Goal: Task Accomplishment & Management: Manage account settings

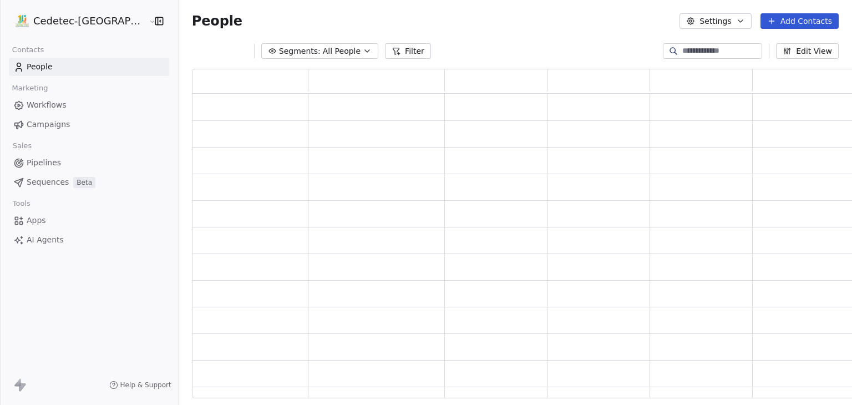
scroll to position [321, 667]
click at [55, 125] on span "Campaigns" at bounding box center [48, 125] width 43 height 12
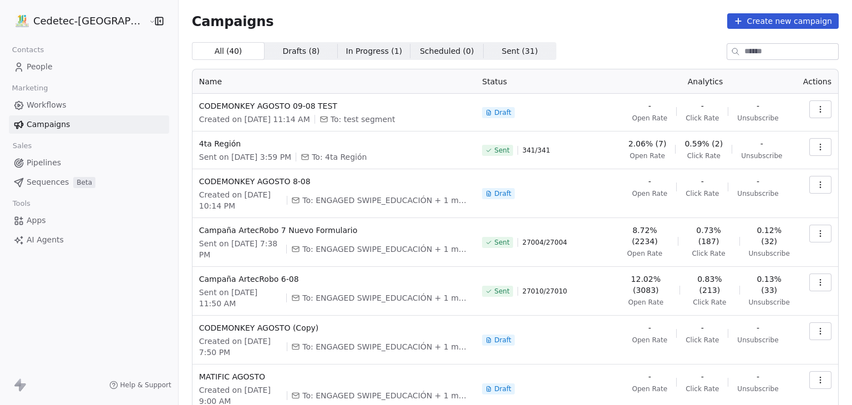
click at [570, 42] on div "All ( 40 ) All ( 40 ) Drafts ( 8 ) Drafts ( 8 ) In Progress ( 1 ) In Progress (…" at bounding box center [515, 51] width 647 height 18
click at [809, 108] on button "button" at bounding box center [820, 109] width 22 height 18
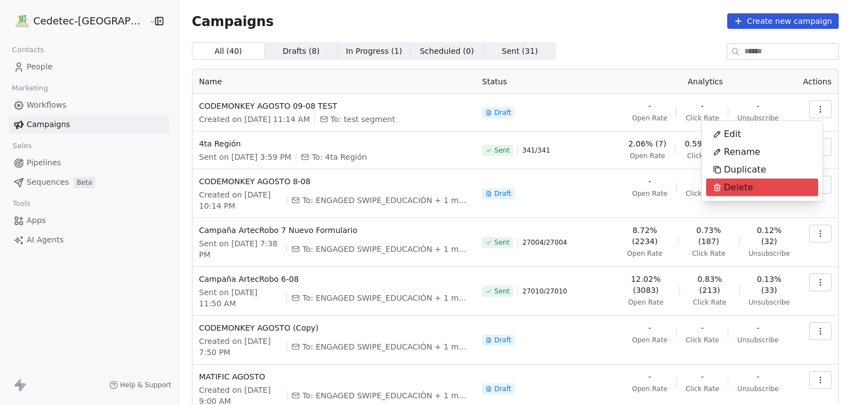
click at [734, 189] on span "Delete" at bounding box center [738, 187] width 29 height 13
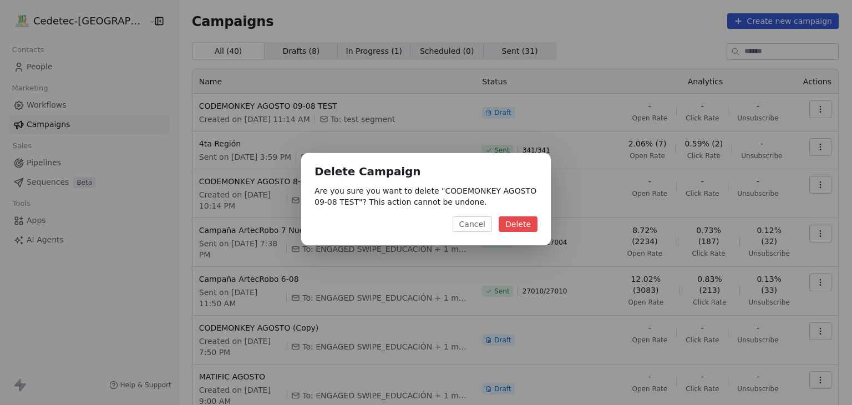
click at [520, 223] on button "Delete" at bounding box center [518, 224] width 39 height 16
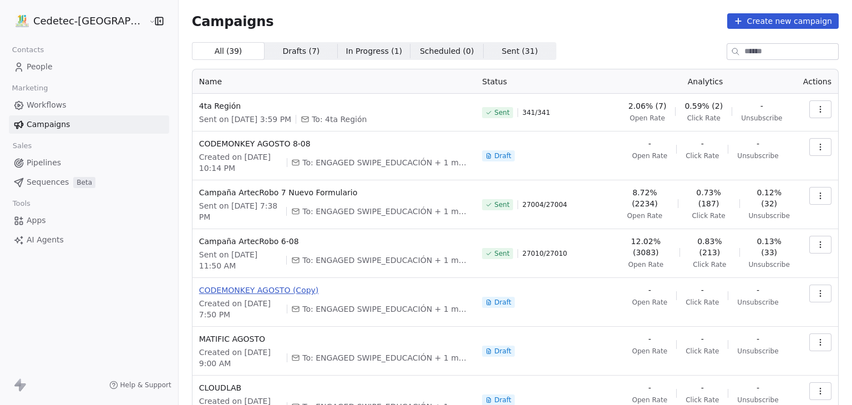
click at [246, 285] on span "CODEMONKEY AGOSTO (Copy)" at bounding box center [334, 290] width 270 height 11
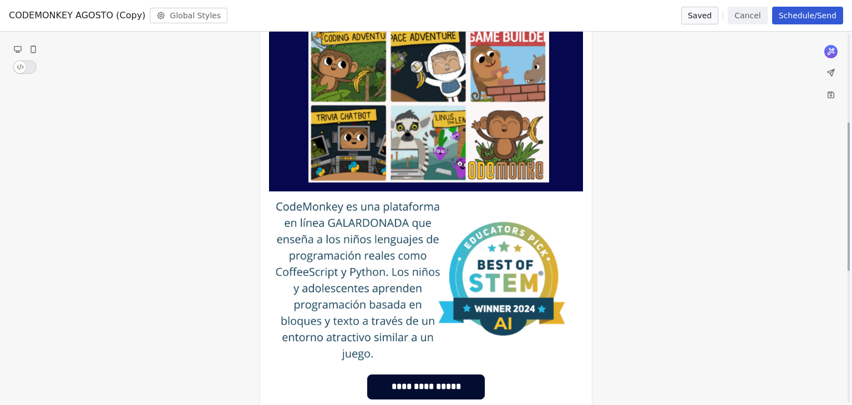
scroll to position [388, 0]
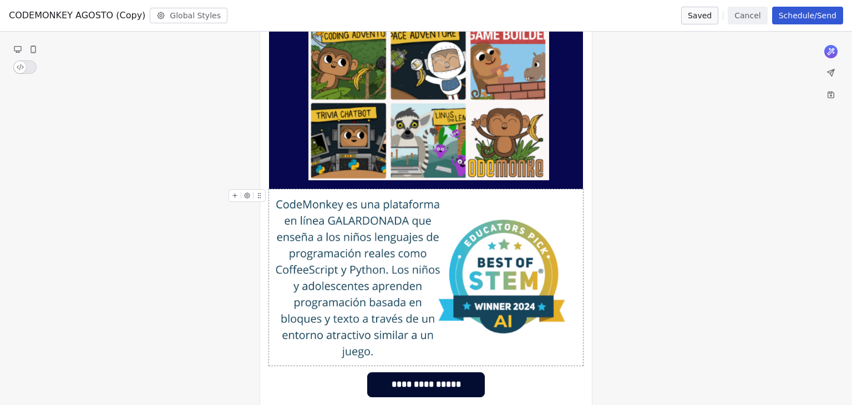
click at [275, 203] on img at bounding box center [426, 277] width 314 height 176
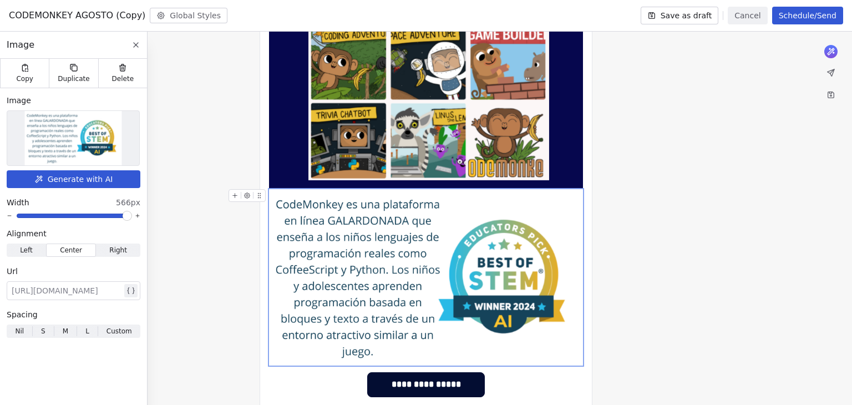
click at [303, 214] on img at bounding box center [426, 277] width 314 height 176
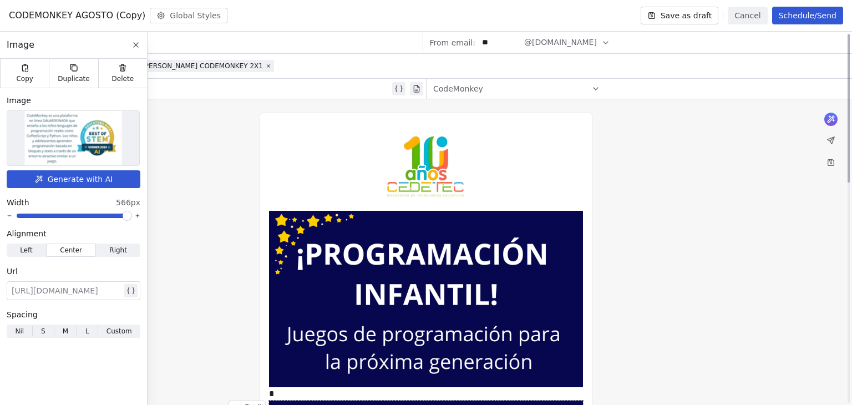
scroll to position [0, 0]
click at [483, 277] on img at bounding box center [426, 299] width 314 height 176
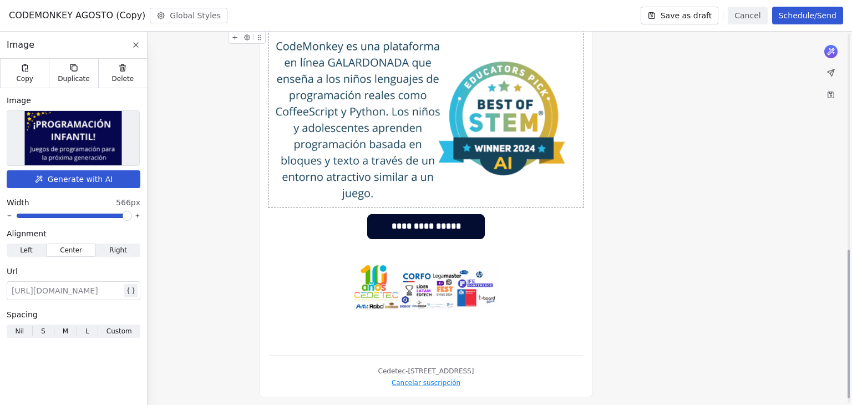
scroll to position [551, 0]
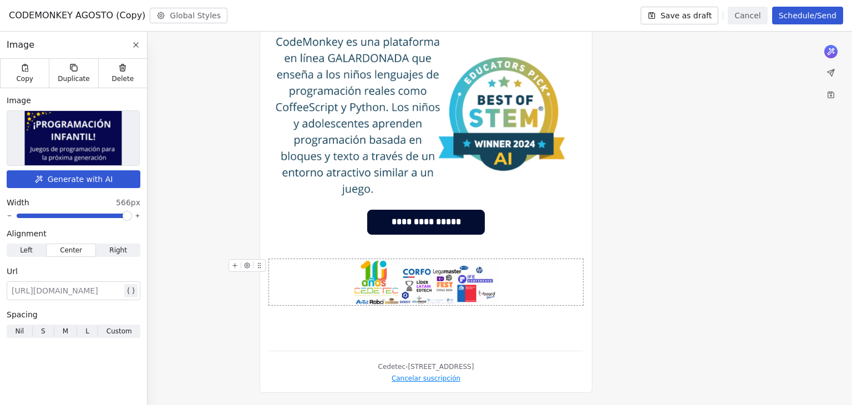
click at [468, 280] on img at bounding box center [426, 282] width 144 height 46
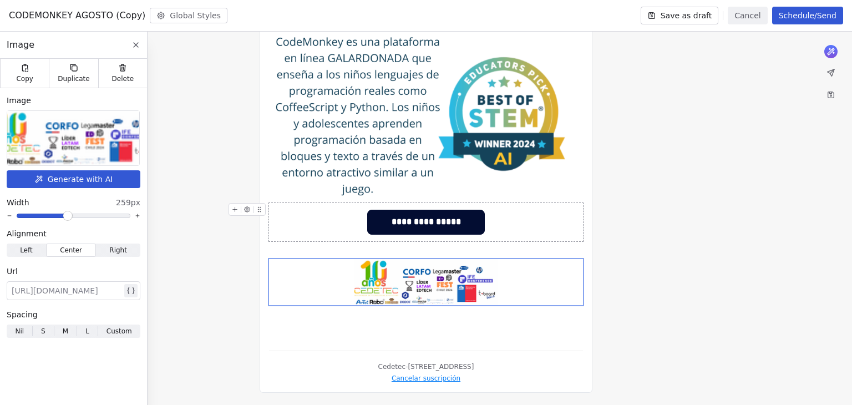
click at [509, 213] on div "**********" at bounding box center [426, 222] width 314 height 38
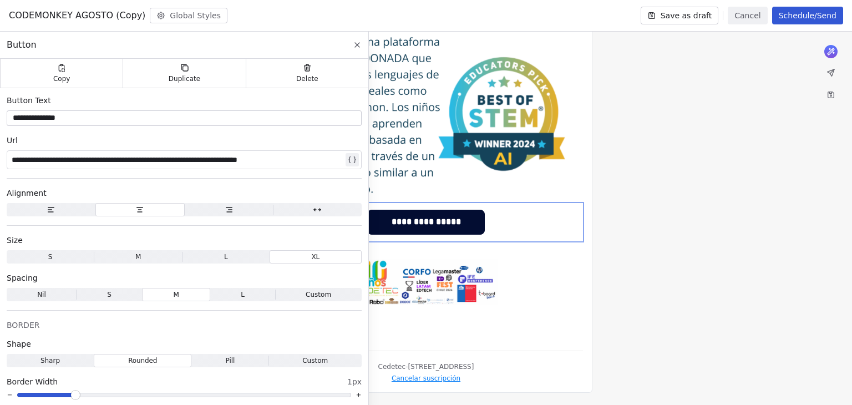
drag, startPoint x: 509, startPoint y: 213, endPoint x: 652, endPoint y: 78, distance: 197.4
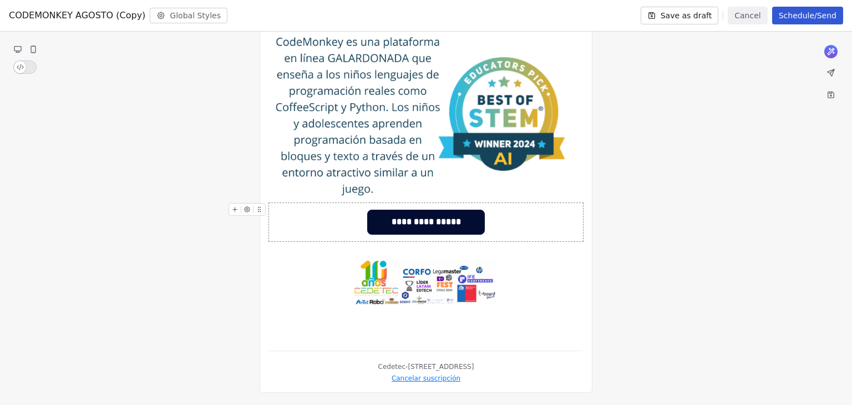
click at [511, 222] on div "**********" at bounding box center [426, 222] width 314 height 38
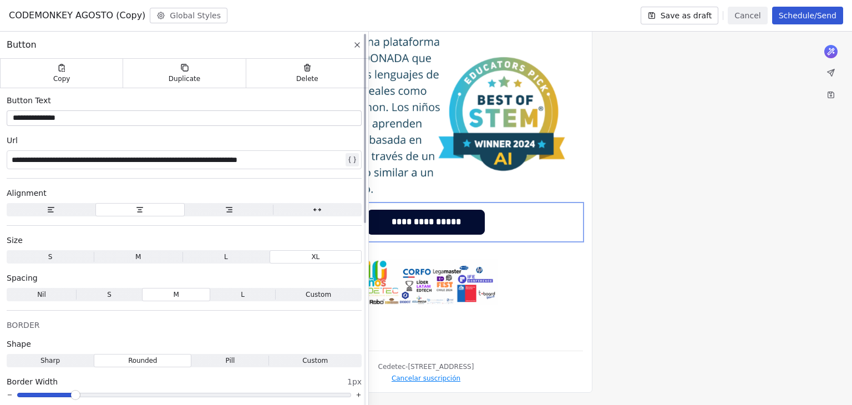
click at [126, 158] on div "**********" at bounding box center [178, 159] width 332 height 13
copy div "**********"
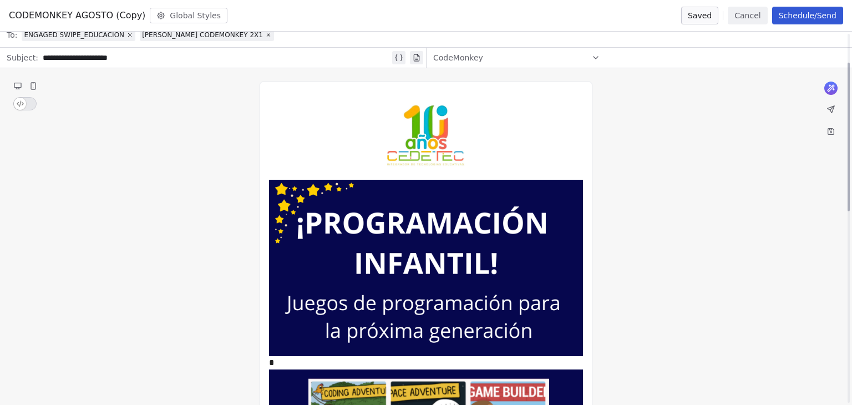
scroll to position [0, 0]
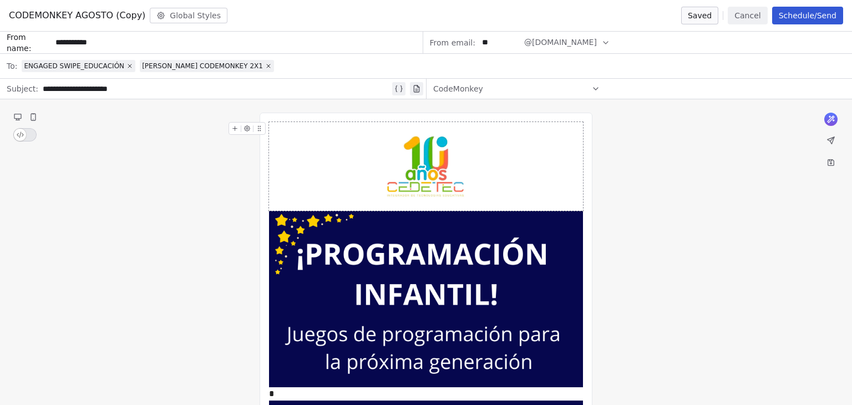
click at [753, 16] on button "Cancel" at bounding box center [747, 16] width 39 height 18
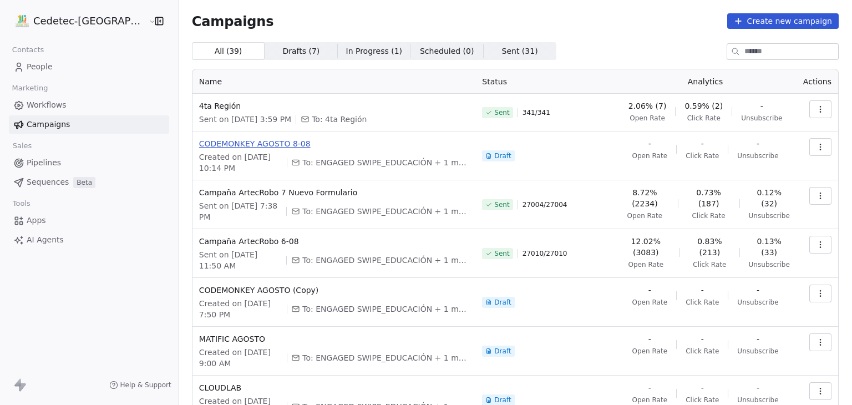
drag, startPoint x: 235, startPoint y: 144, endPoint x: 217, endPoint y: 146, distance: 17.9
click at [217, 146] on span "CODEMONKEY AGOSTO 8-08" at bounding box center [334, 143] width 270 height 11
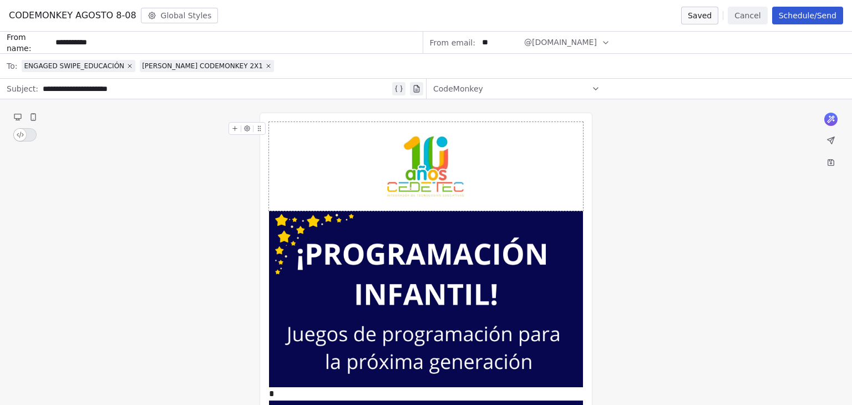
click at [327, 169] on div at bounding box center [426, 166] width 314 height 89
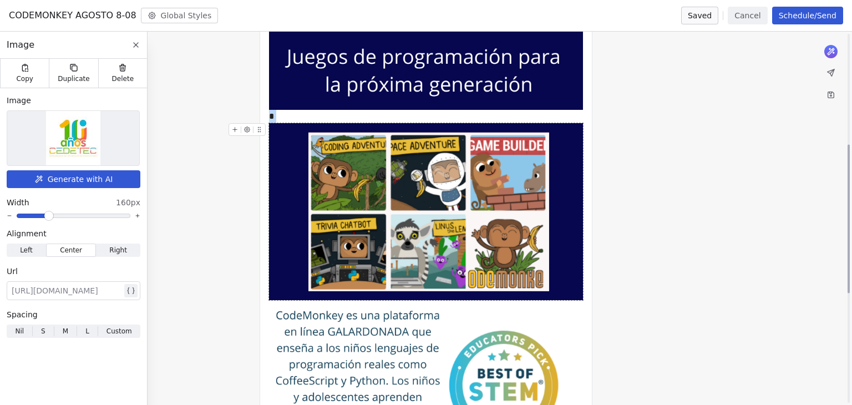
scroll to position [551, 0]
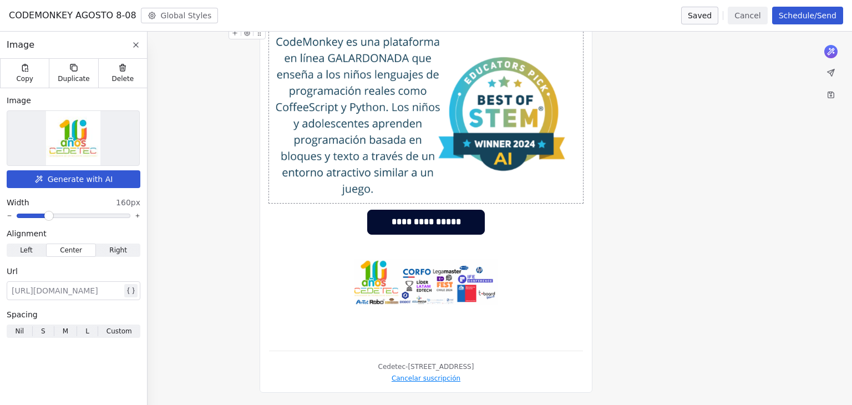
drag, startPoint x: 609, startPoint y: 315, endPoint x: 335, endPoint y: 134, distance: 328.6
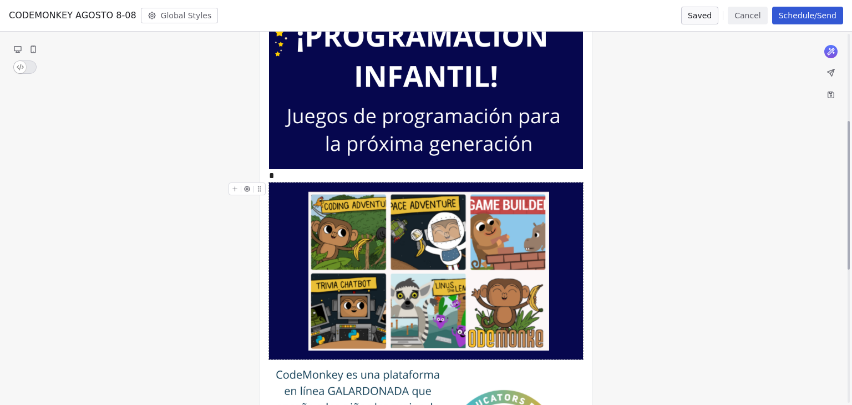
scroll to position [0, 0]
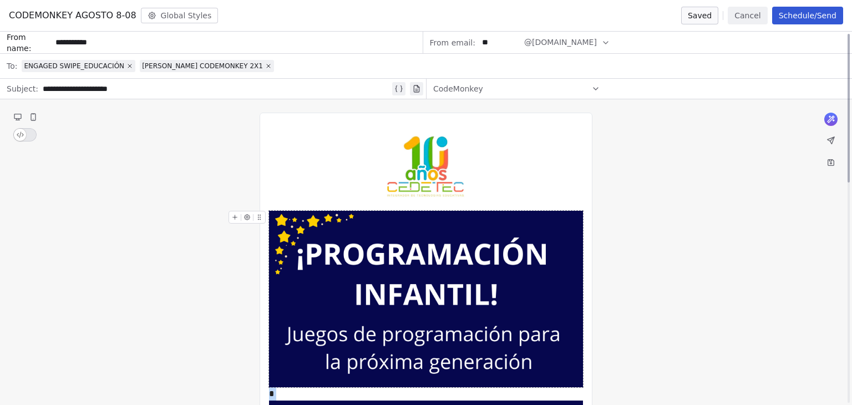
click at [409, 248] on img at bounding box center [426, 299] width 314 height 176
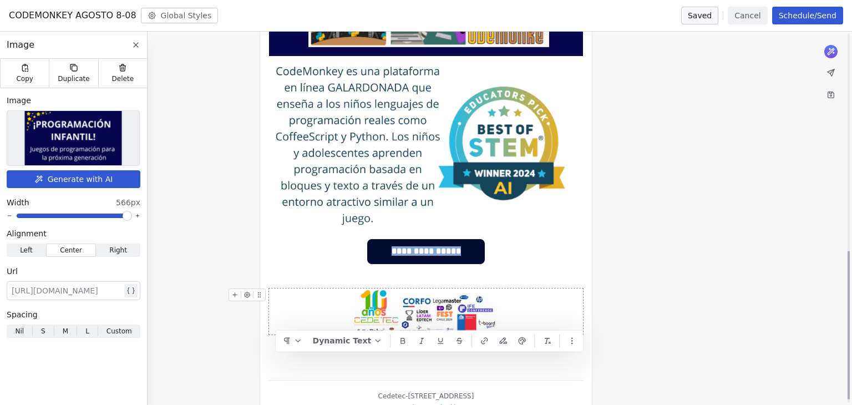
scroll to position [551, 0]
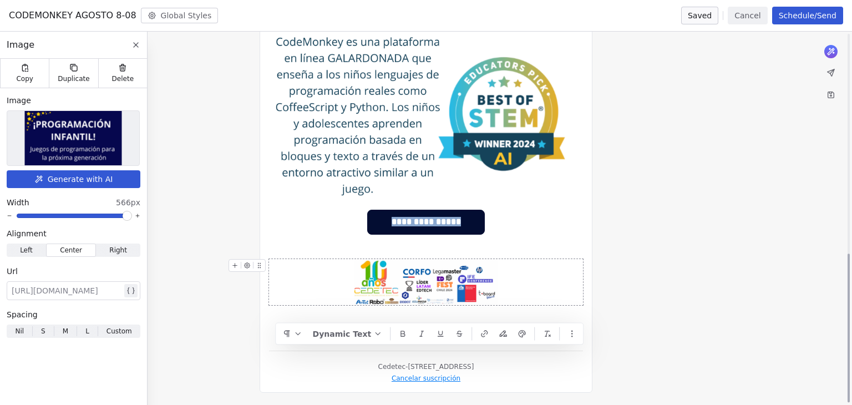
click at [401, 289] on img at bounding box center [426, 282] width 144 height 46
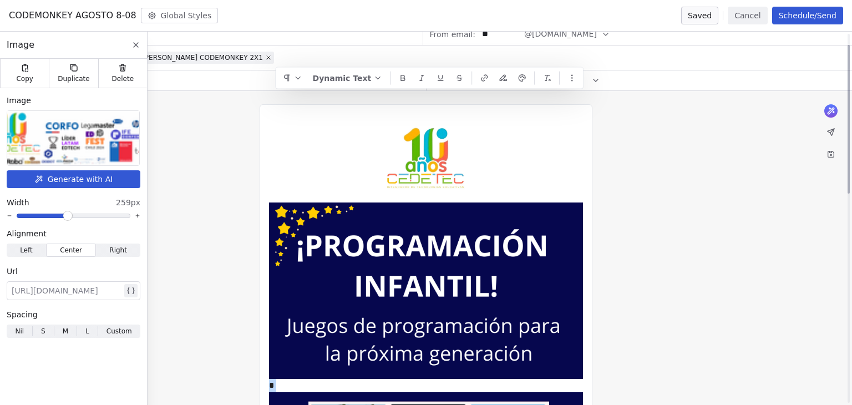
scroll to position [0, 0]
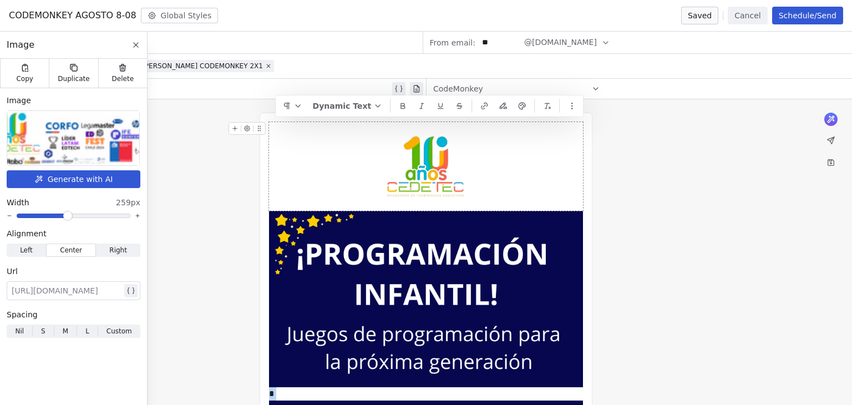
click at [415, 175] on img at bounding box center [426, 166] width 89 height 89
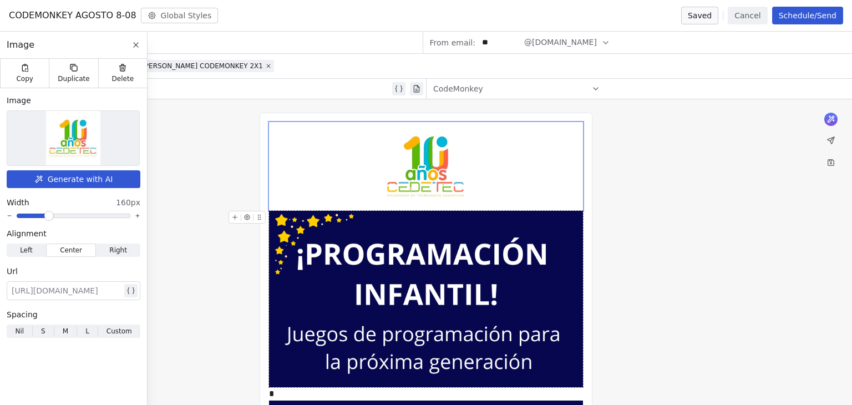
click at [384, 250] on img at bounding box center [426, 299] width 314 height 176
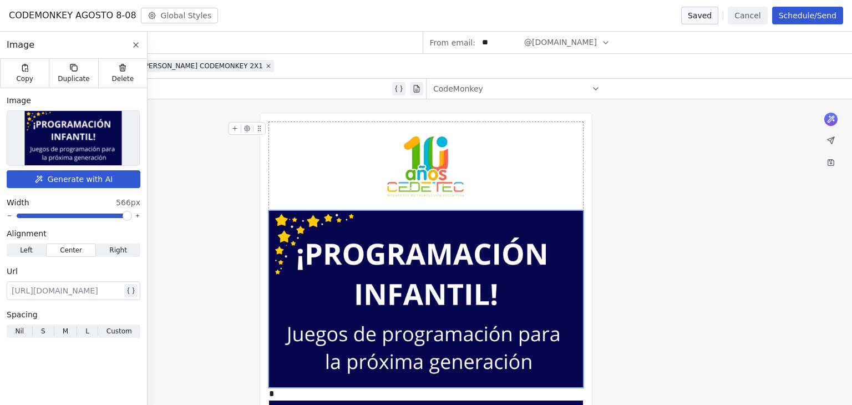
click at [400, 158] on img at bounding box center [426, 166] width 89 height 89
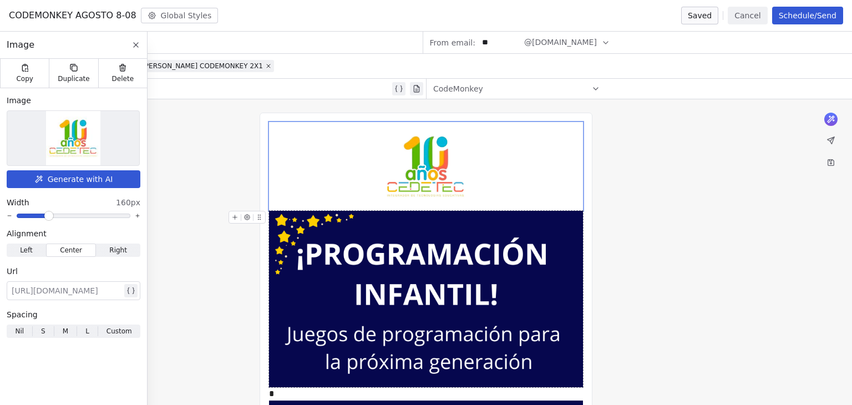
click at [382, 262] on img at bounding box center [426, 299] width 314 height 176
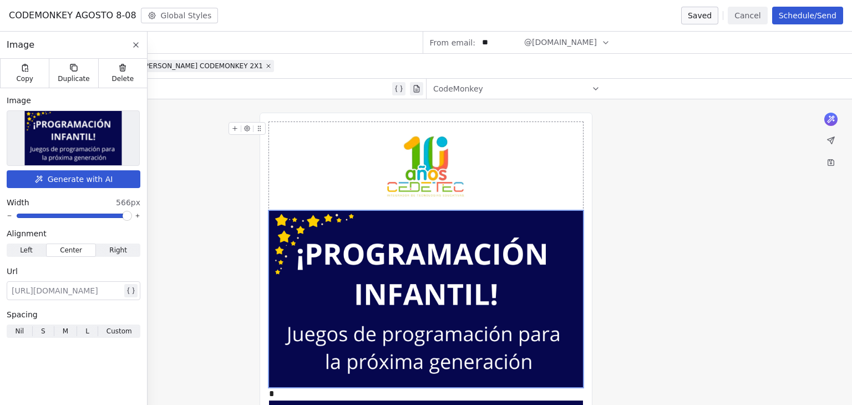
click at [386, 172] on img at bounding box center [426, 166] width 89 height 89
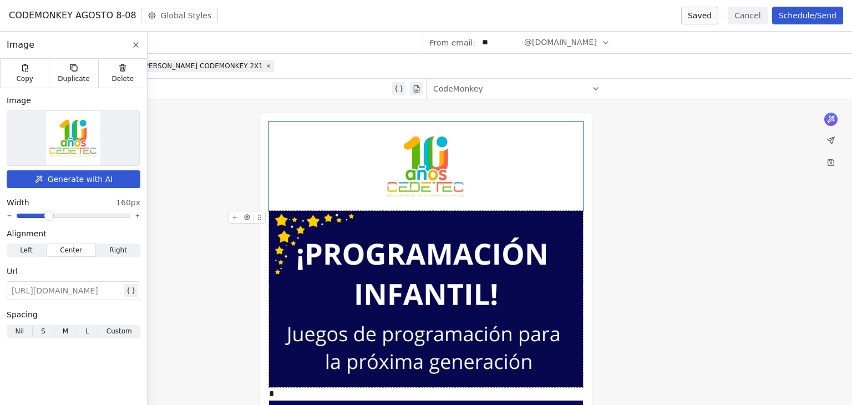
click at [408, 265] on img at bounding box center [426, 299] width 314 height 176
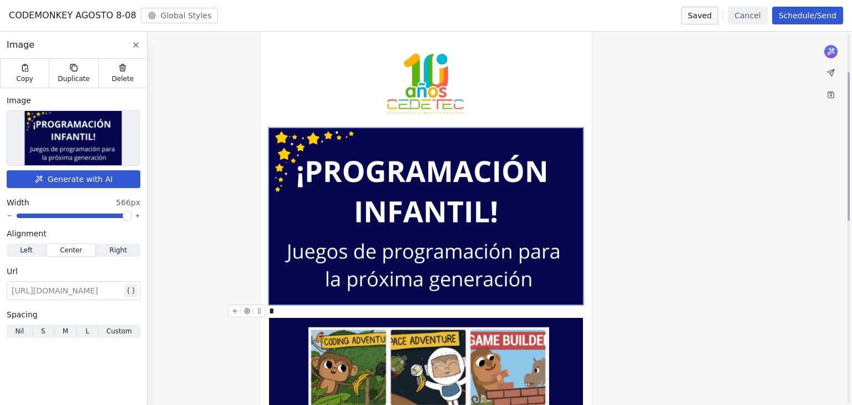
scroll to position [111, 0]
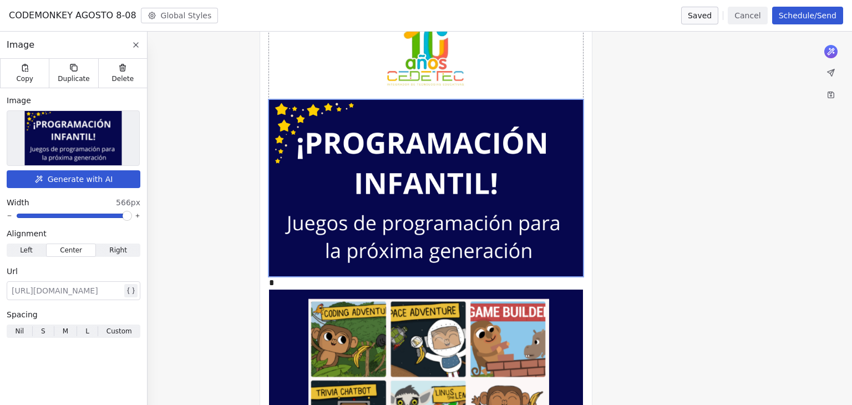
click at [767, 16] on button "Cancel" at bounding box center [747, 16] width 39 height 18
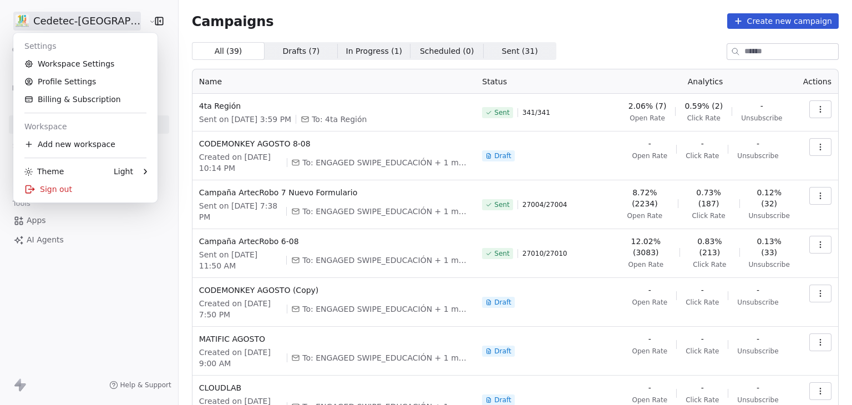
click at [44, 15] on html "Cedetec-[GEOGRAPHIC_DATA] Contacts People Marketing Workflows Campaigns Sales P…" at bounding box center [426, 202] width 852 height 405
click at [60, 190] on div "Sign out" at bounding box center [85, 189] width 135 height 18
